Goal: Task Accomplishment & Management: Manage account settings

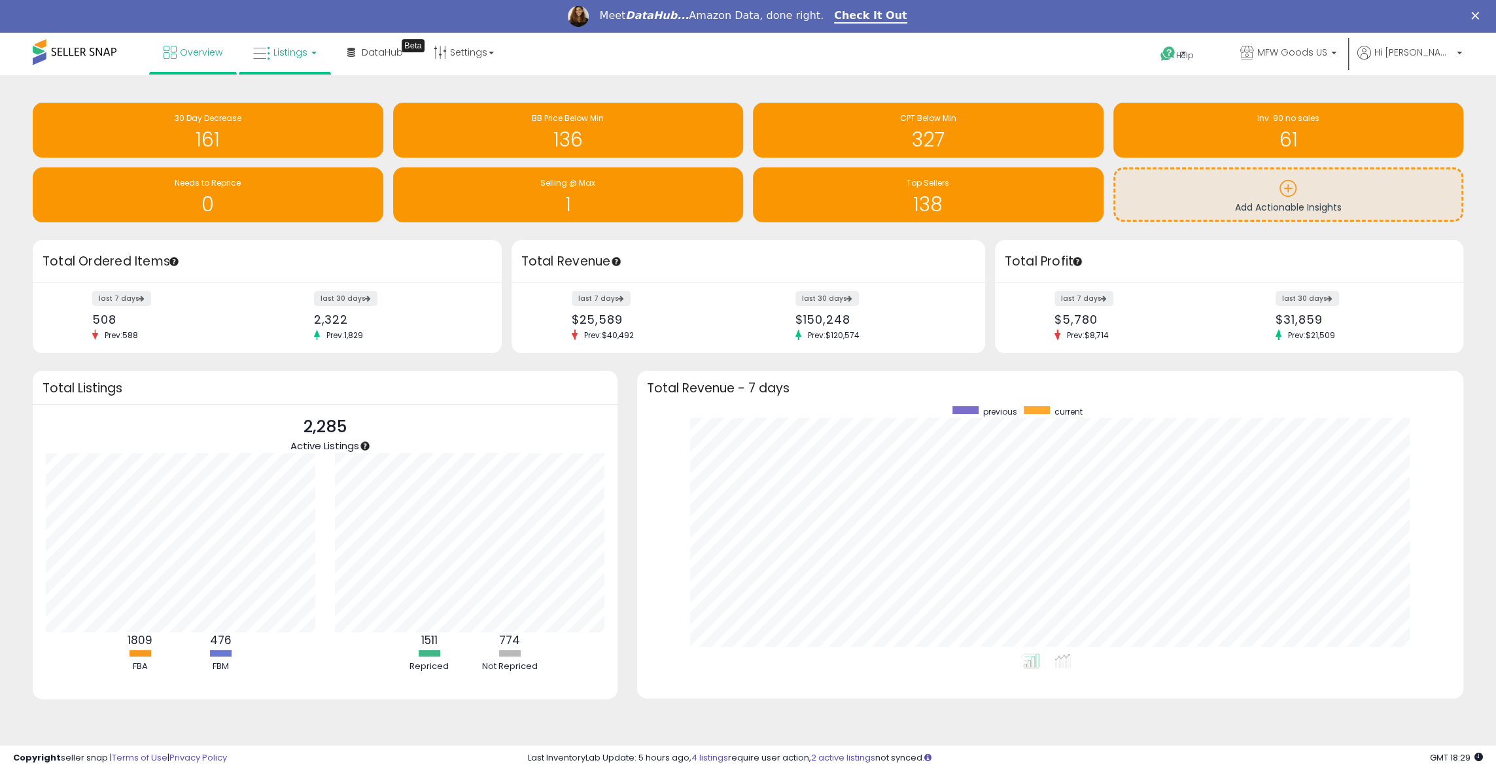
click at [269, 48] on link "Listings" at bounding box center [284, 52] width 83 height 39
click at [288, 102] on icon at bounding box center [294, 97] width 57 height 17
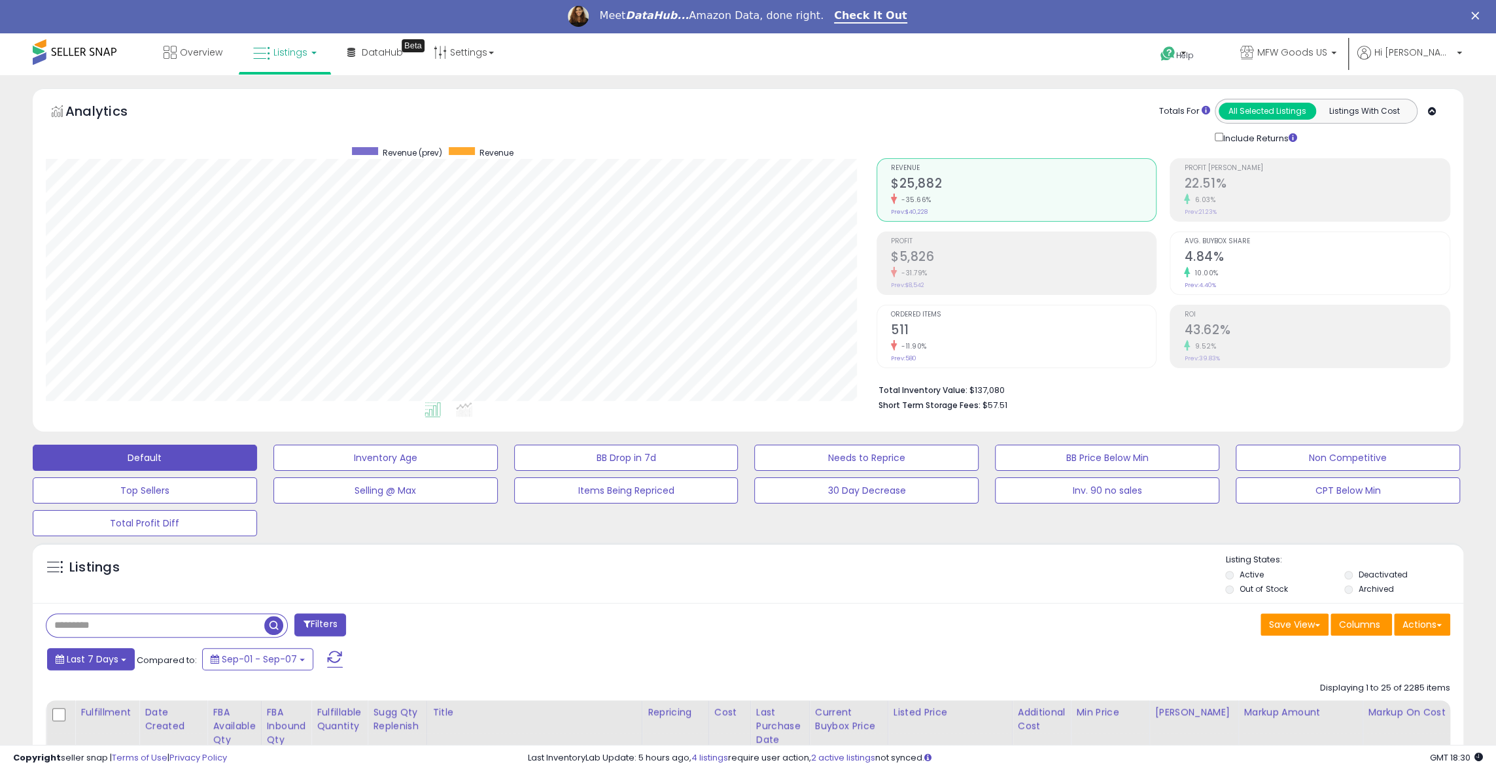
click at [109, 658] on span "Last 7 Days" at bounding box center [93, 659] width 52 height 13
type input "**********"
click at [111, 704] on li "Last 30 Days" at bounding box center [105, 708] width 105 height 18
click at [345, 660] on button "Apply" at bounding box center [355, 657] width 42 height 22
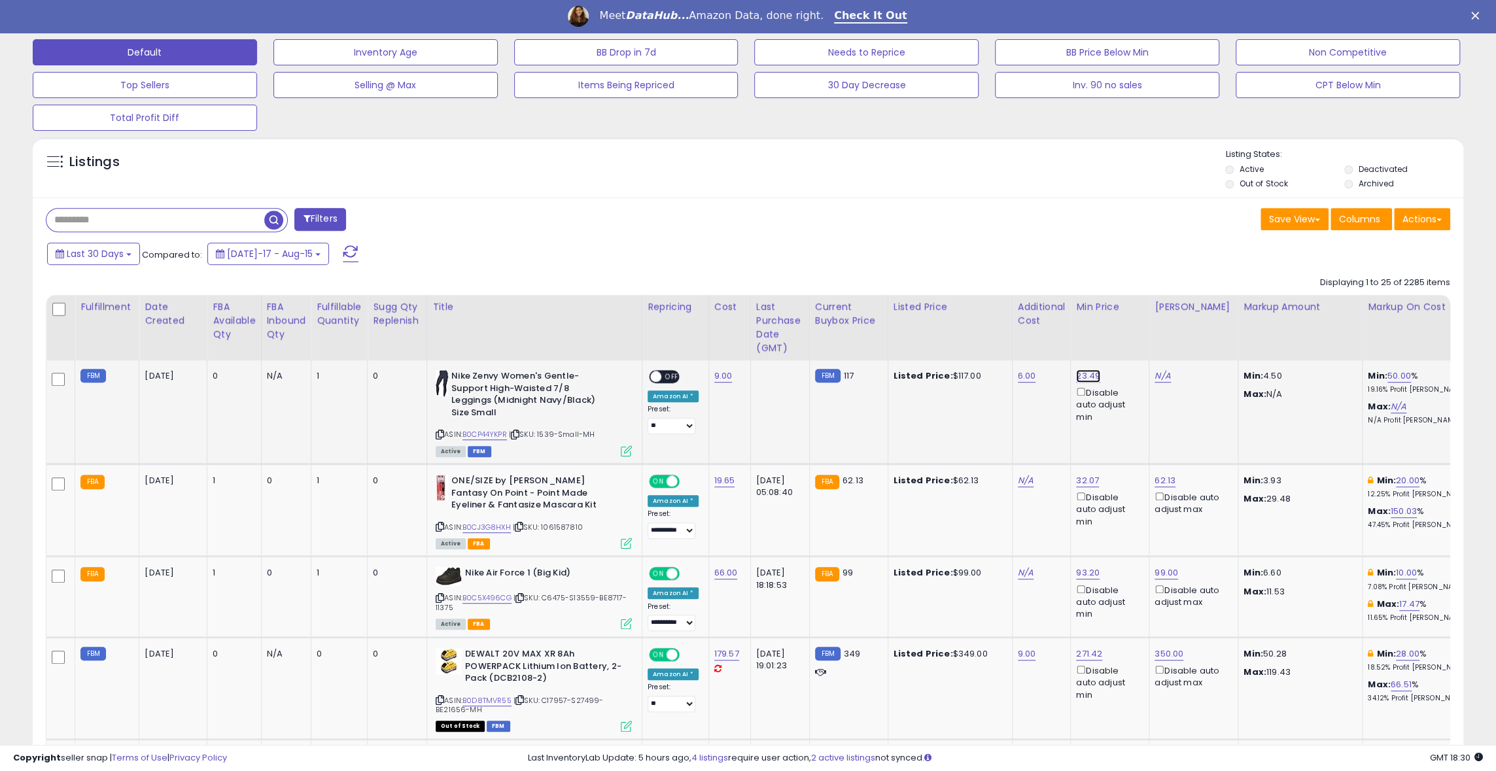
click at [1086, 371] on link "23.49" at bounding box center [1088, 376] width 24 height 13
drag, startPoint x: 1032, startPoint y: 329, endPoint x: 951, endPoint y: 329, distance: 81.1
type input "*****"
click at [1139, 322] on button "submit" at bounding box center [1129, 331] width 22 height 20
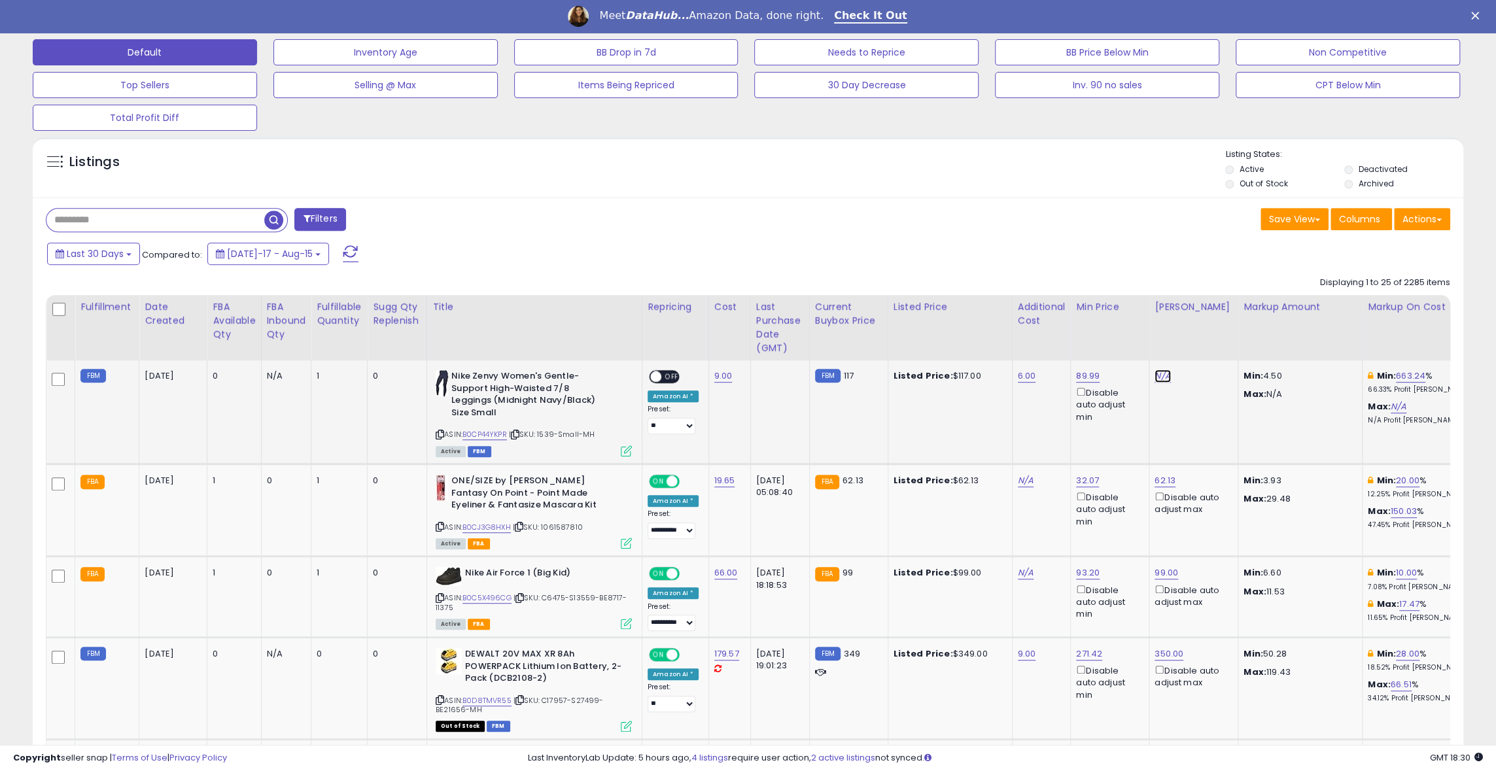
click at [1159, 372] on link "N/A" at bounding box center [1162, 376] width 16 height 13
click at [1114, 332] on input "number" at bounding box center [1130, 332] width 116 height 22
type input "***"
click at [1207, 328] on icon "submit" at bounding box center [1204, 330] width 8 height 8
click at [659, 374] on span at bounding box center [655, 376] width 11 height 11
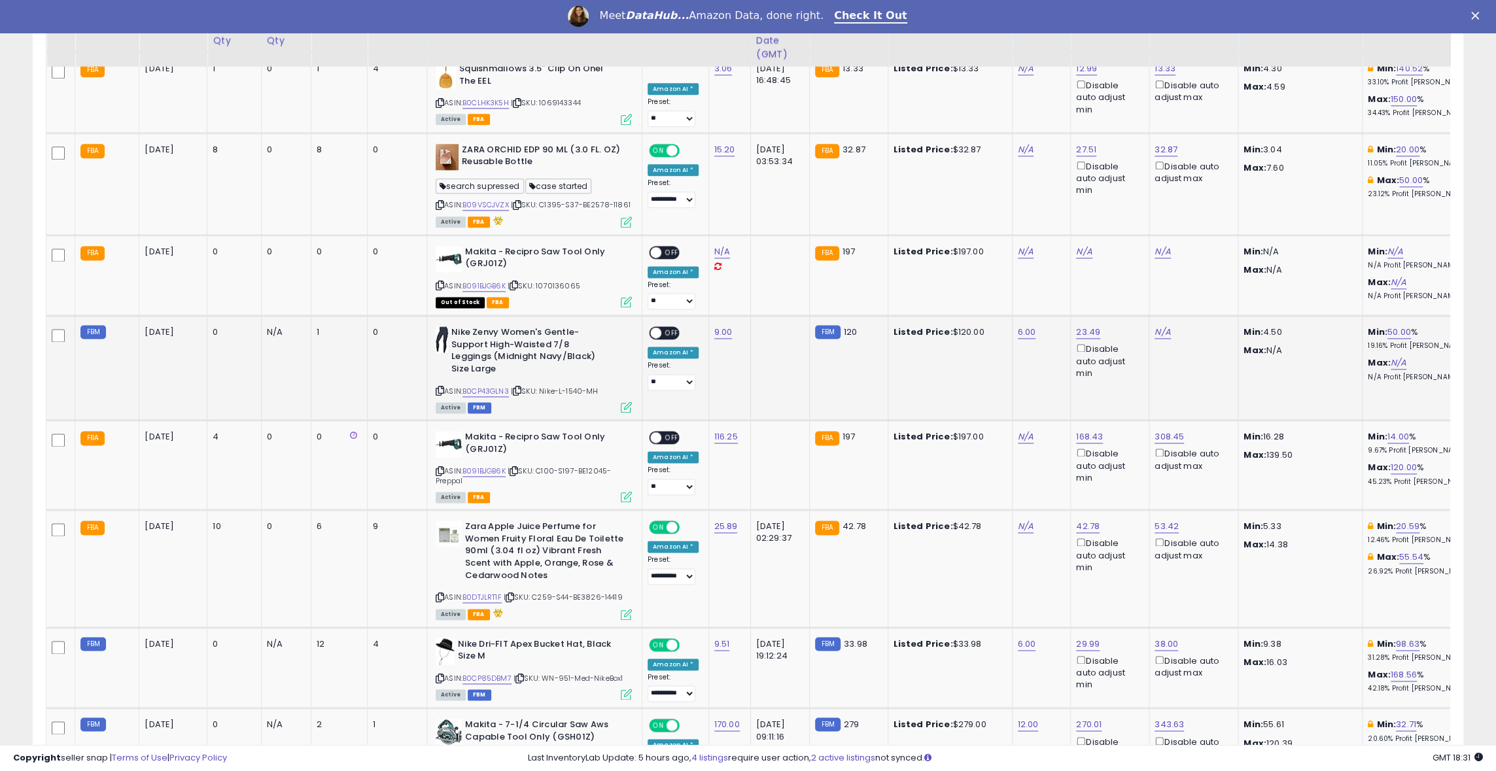
scroll to position [0, 42]
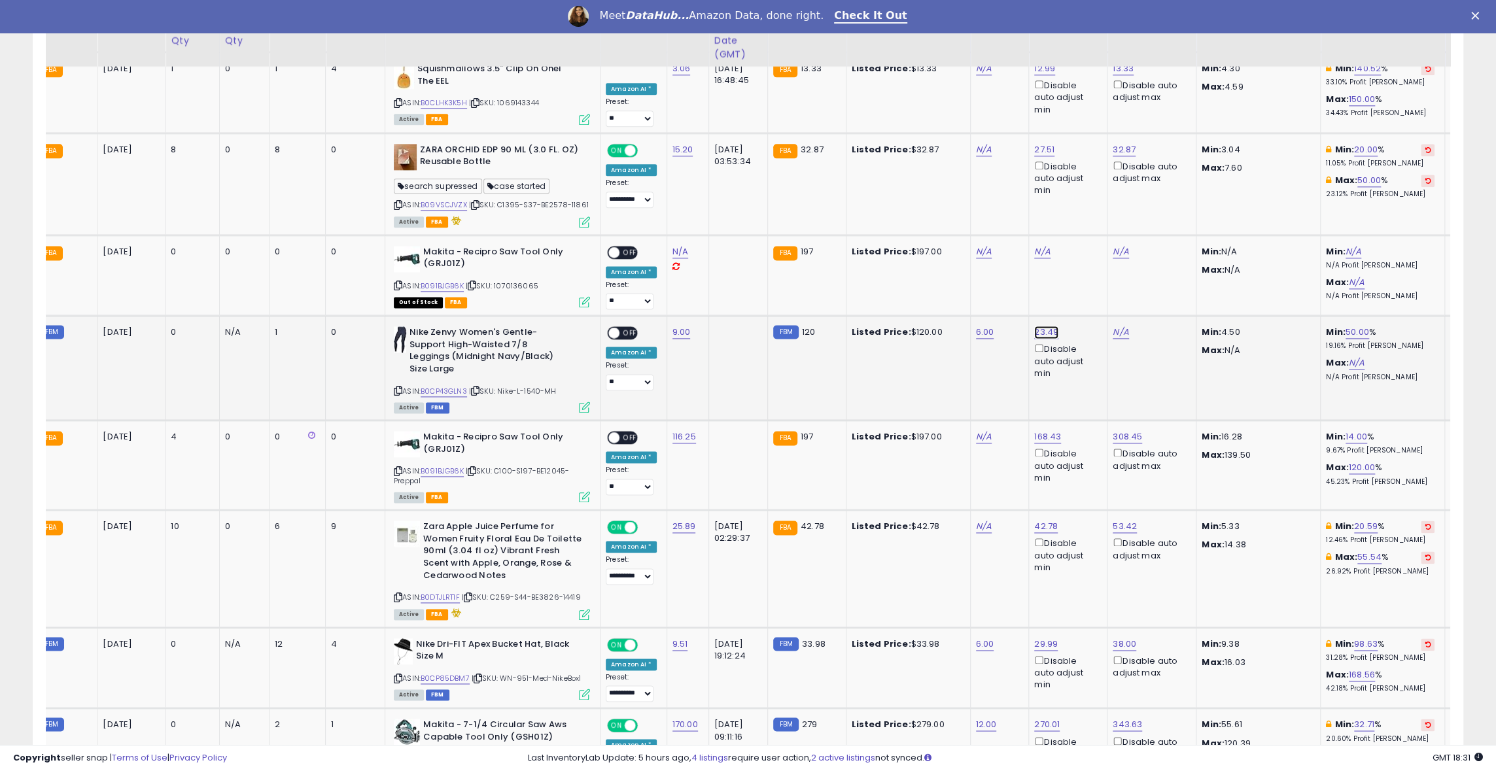
click at [1046, 326] on link "23.49" at bounding box center [1046, 332] width 24 height 13
drag, startPoint x: 1005, startPoint y: 271, endPoint x: 924, endPoint y: 270, distance: 80.5
click at [925, 270] on tbody "FBM [DATE] 0 N/A 1 0 ASIN: B0CP44YKPR" at bounding box center [1165, 525] width 2321 height 2426
type input "*****"
click at [1092, 267] on icon "submit" at bounding box center [1088, 271] width 8 height 8
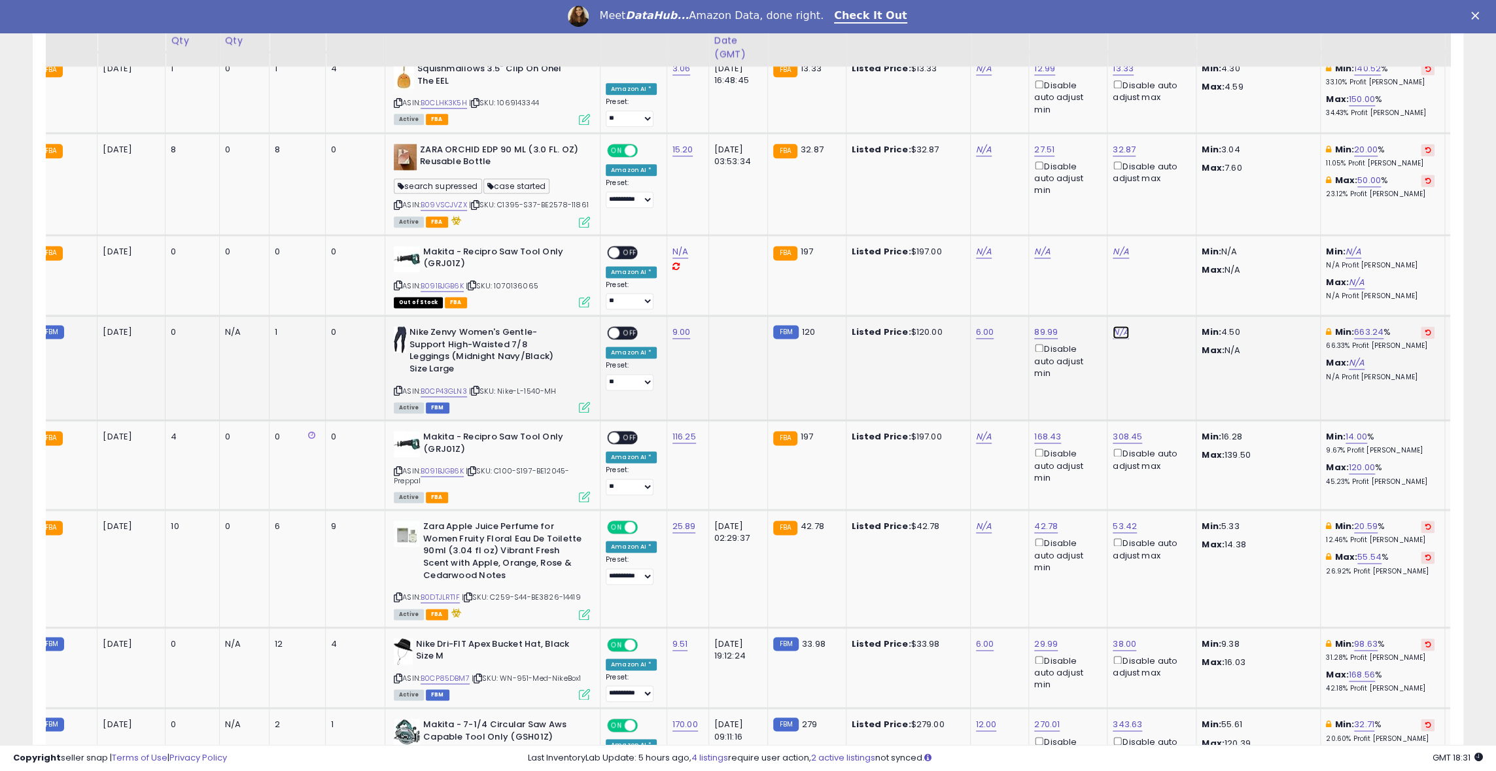
click at [1117, 326] on link "N/A" at bounding box center [1121, 332] width 16 height 13
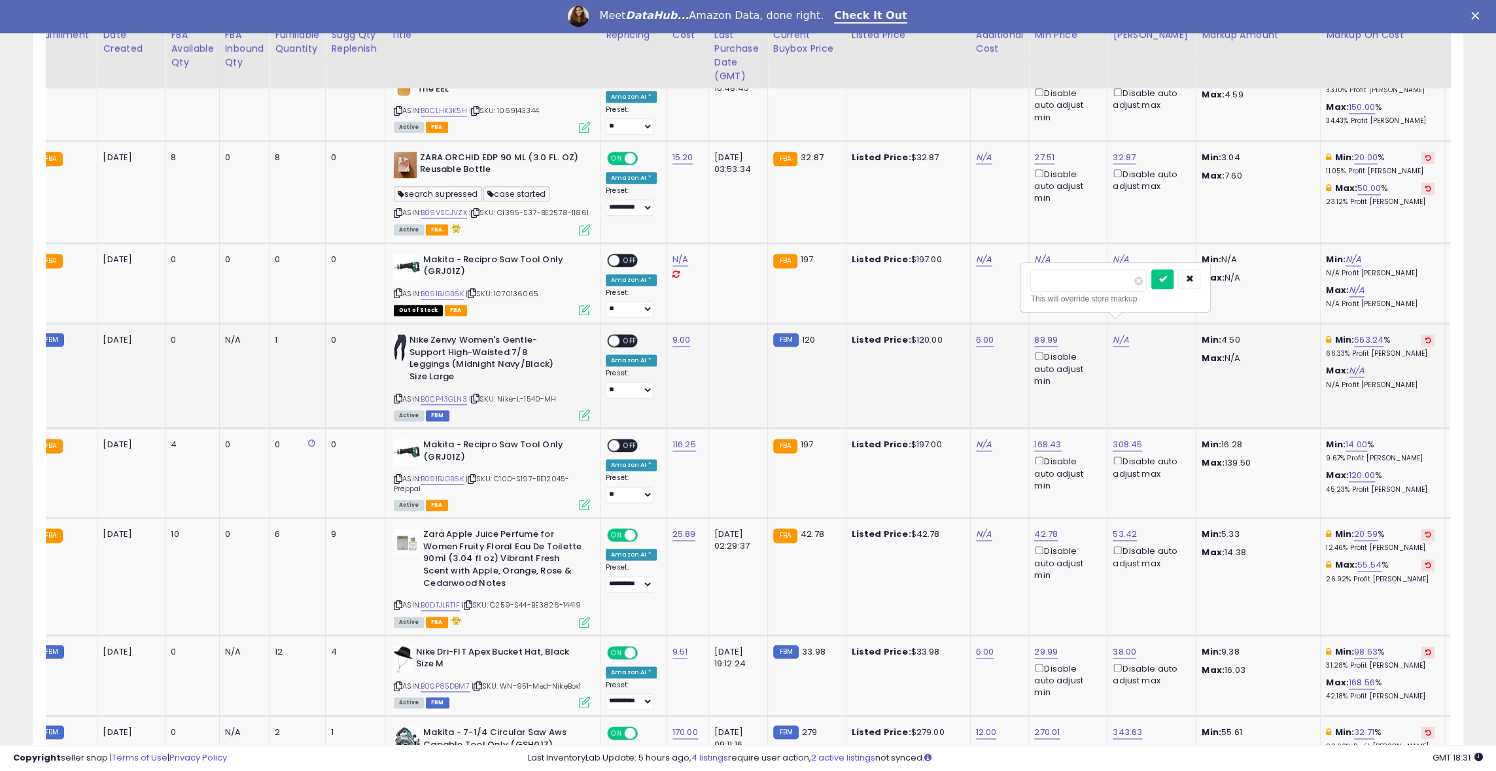
scroll to position [1475, 0]
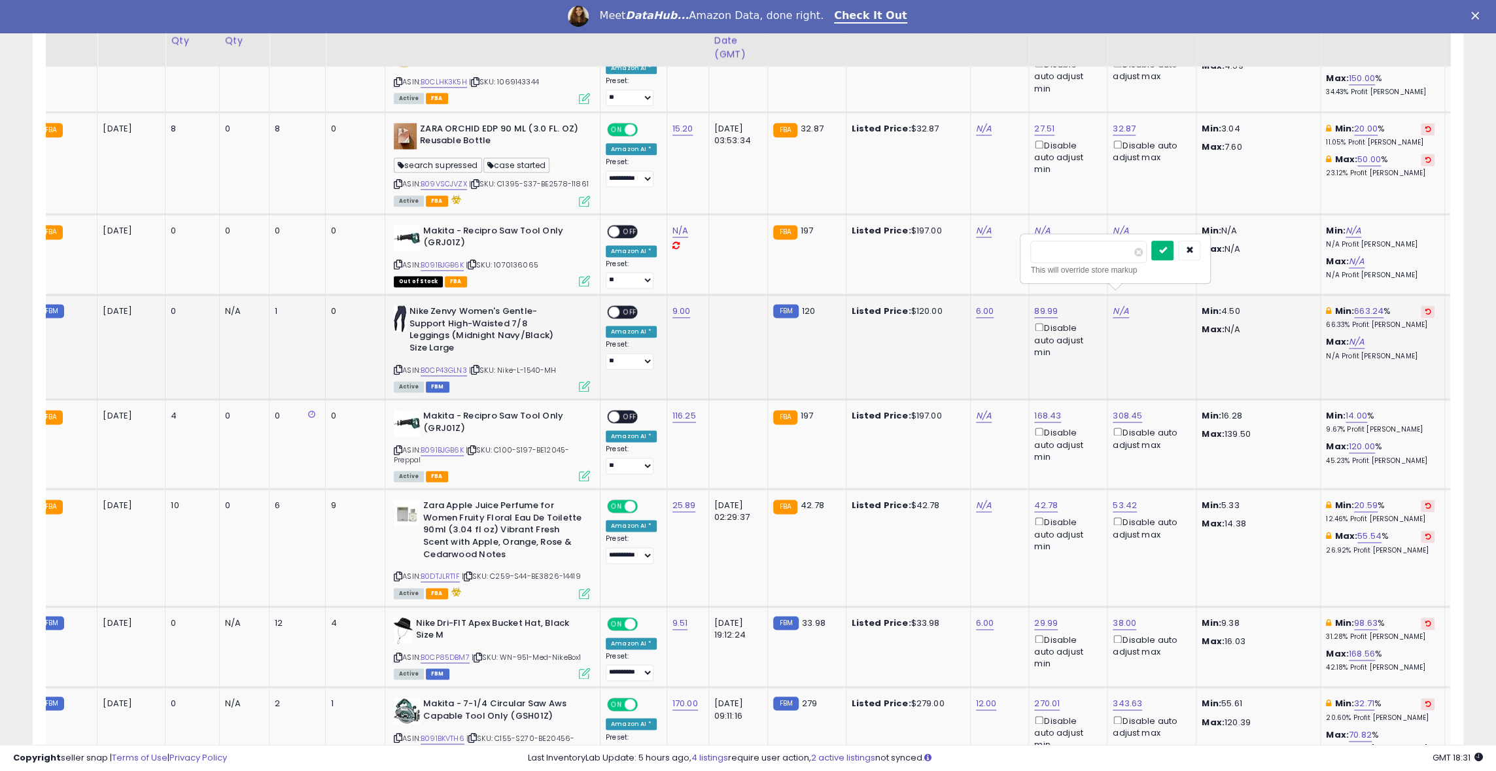
type input "***"
click at [1166, 252] on icon "submit" at bounding box center [1162, 250] width 8 height 8
click at [613, 307] on span at bounding box center [613, 312] width 11 height 11
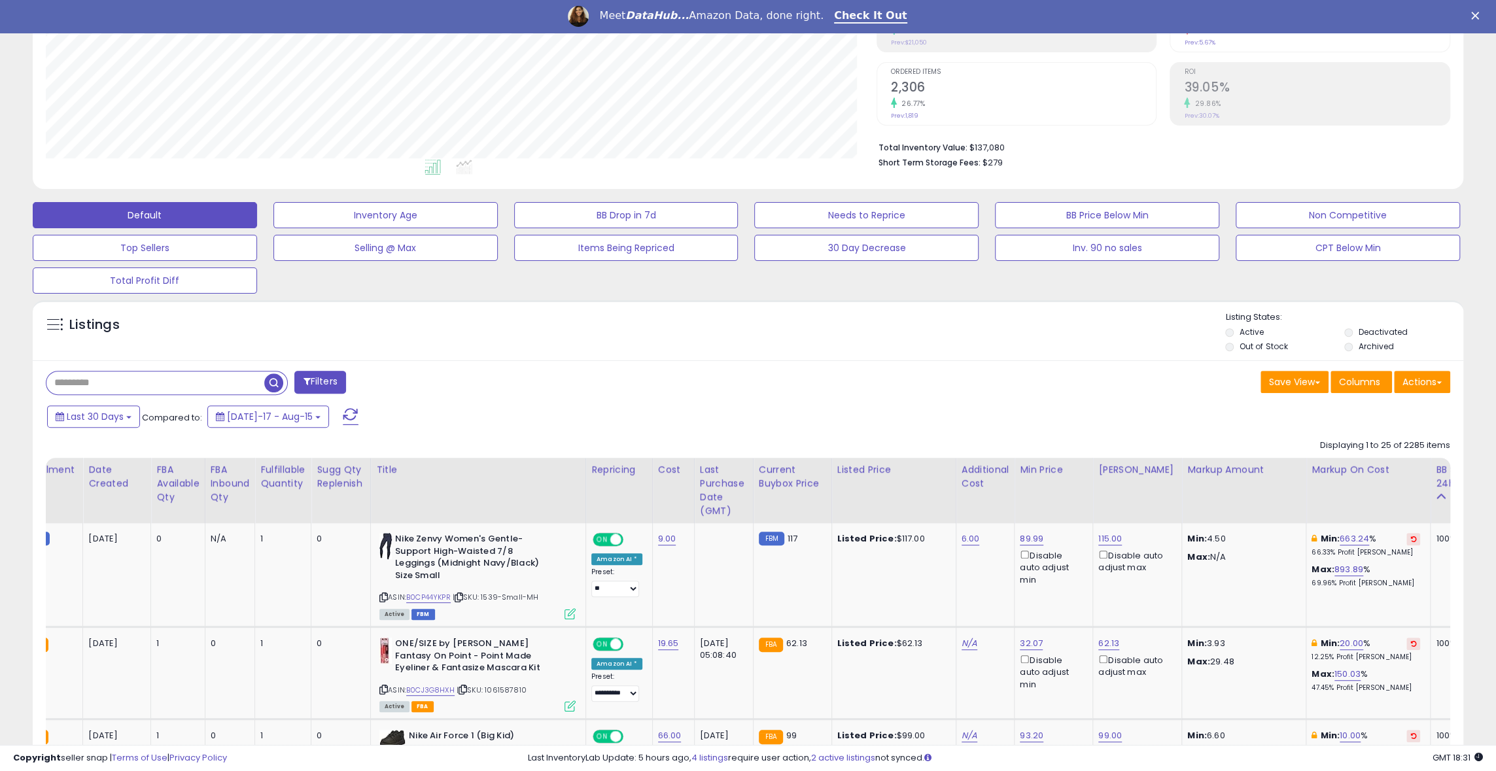
scroll to position [0, 0]
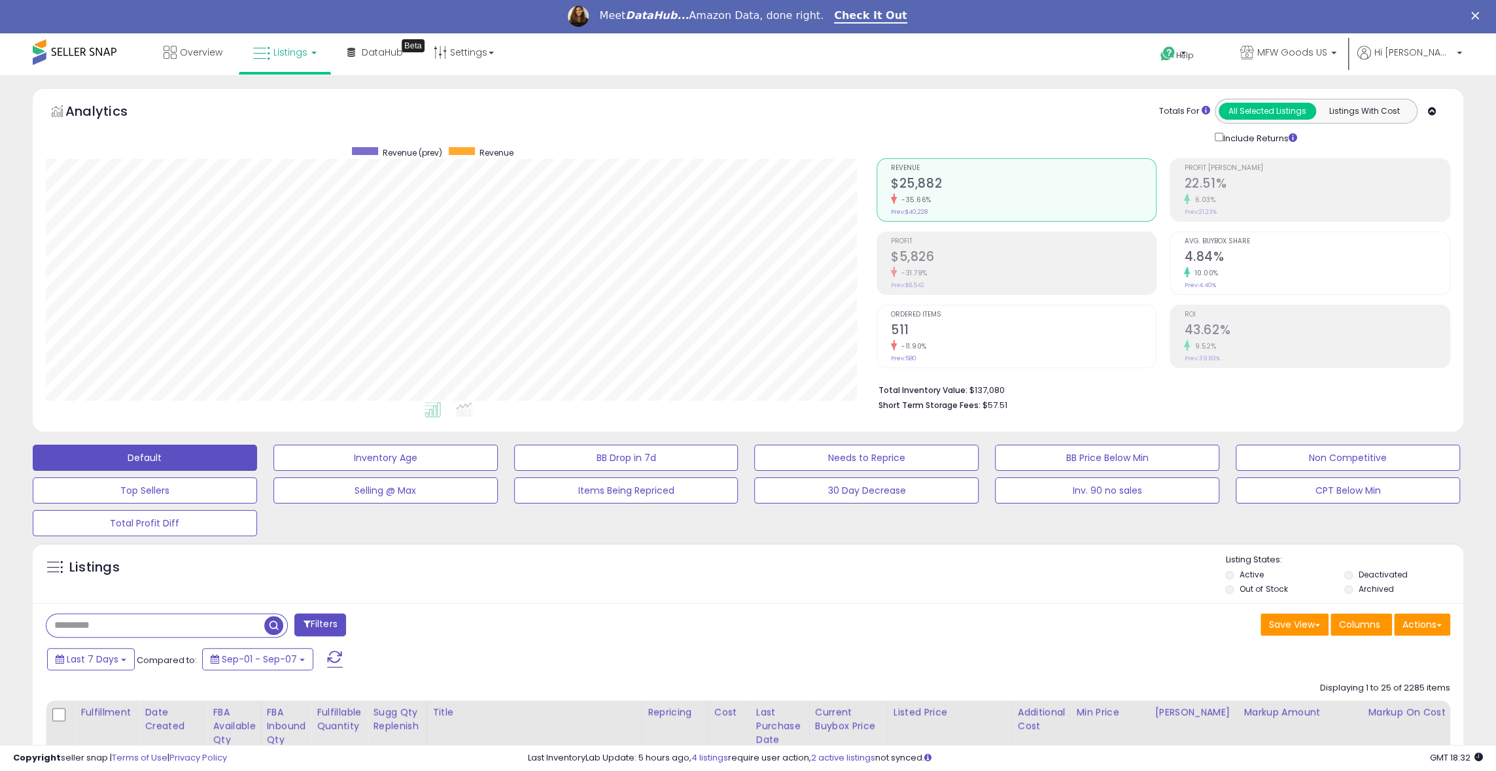
scroll to position [268, 830]
click at [126, 630] on input "text" at bounding box center [185, 625] width 279 height 23
type input "********"
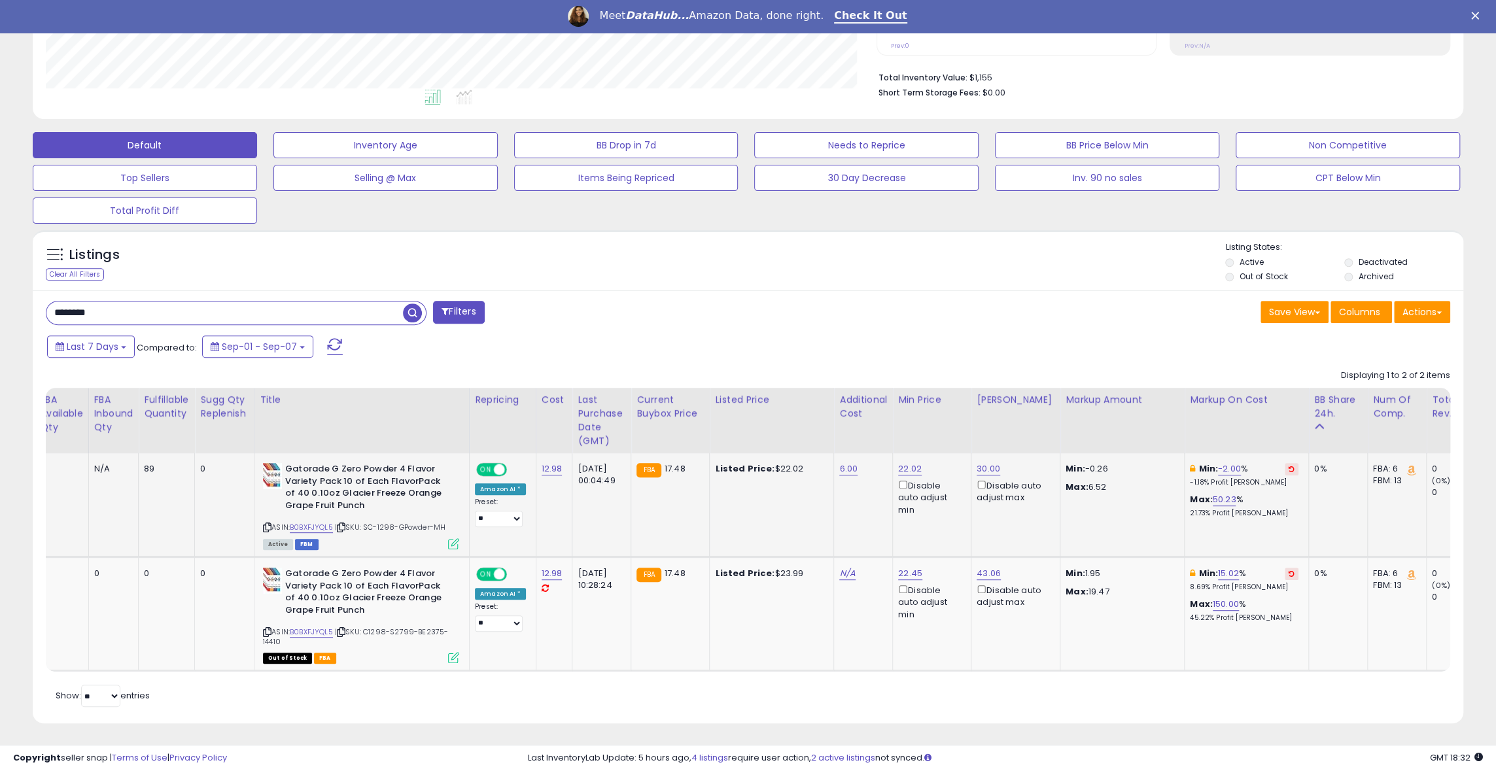
scroll to position [0, 394]
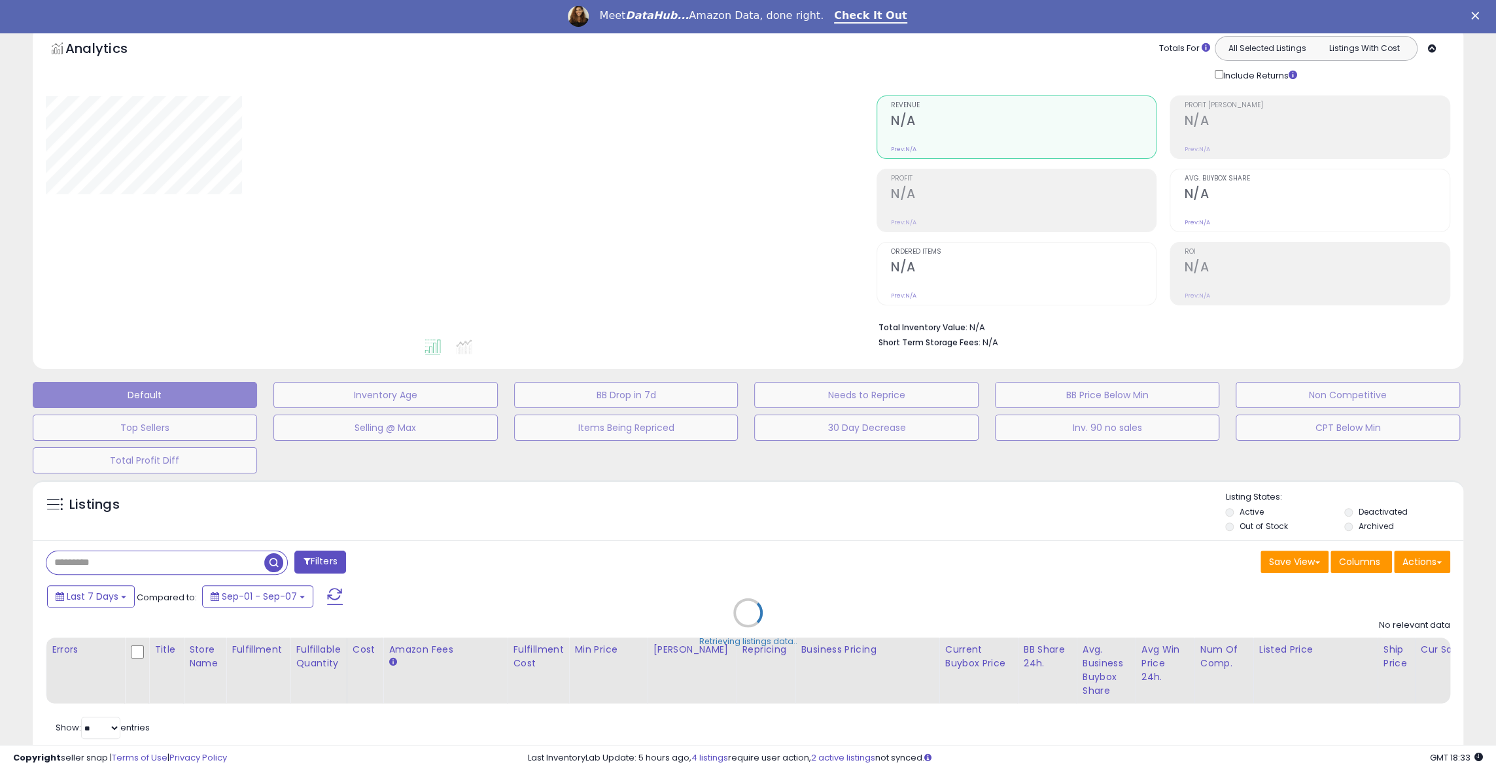
type input "********"
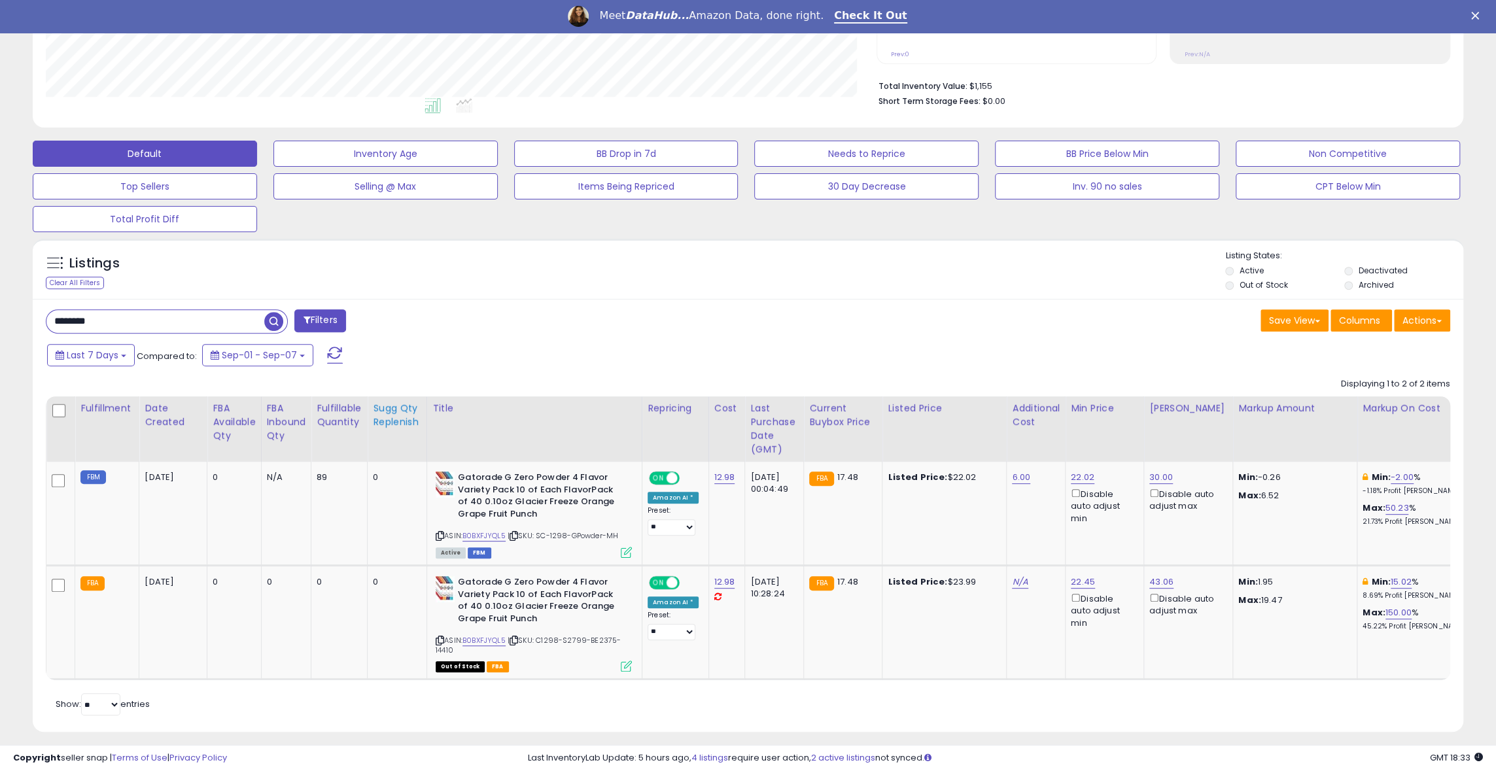
scroll to position [313, 0]
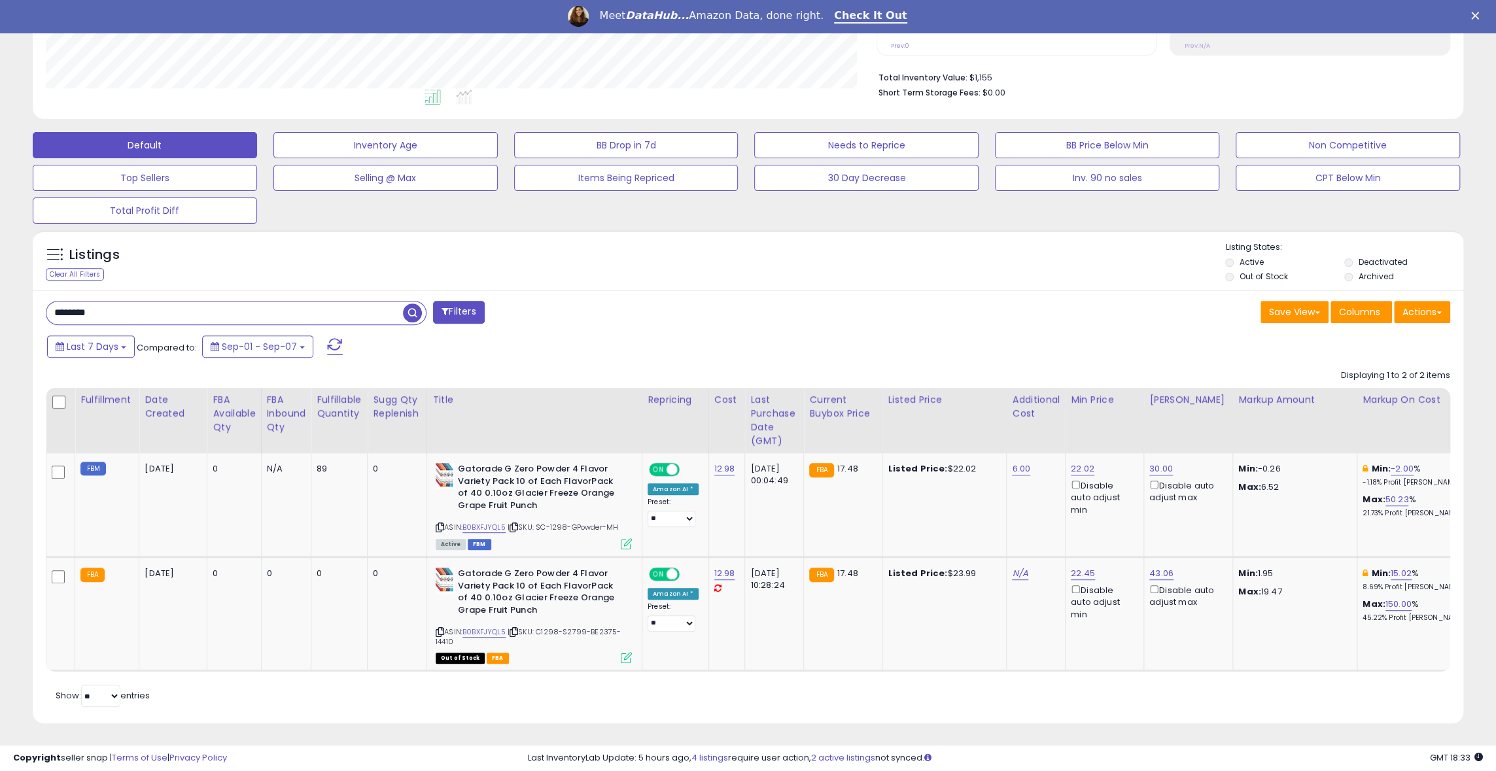
drag, startPoint x: 127, startPoint y: 313, endPoint x: -5, endPoint y: 313, distance: 132.1
click at [0, 313] on html "Unable to login Retrieving listings data.. has not yet accepted the Terms of Us…" at bounding box center [748, 72] width 1496 height 771
click at [648, 309] on div "Filters" at bounding box center [392, 314] width 712 height 26
